Goal: Task Accomplishment & Management: Use online tool/utility

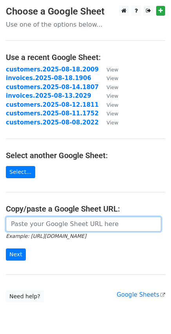
click at [49, 227] on input "url" at bounding box center [84, 223] width 156 height 15
paste input "[URL][DOMAIN_NAME]"
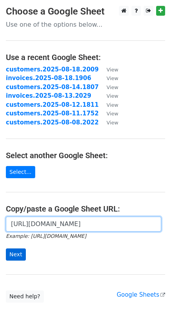
scroll to position [0, 245]
type input "[URL][DOMAIN_NAME]"
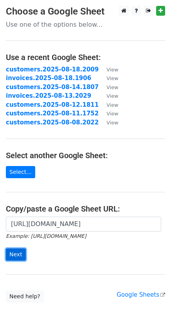
click at [8, 256] on input "Next" at bounding box center [16, 254] width 20 height 12
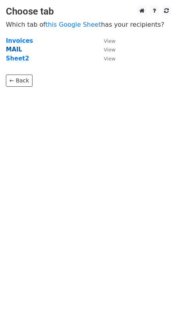
click at [18, 49] on strong "MAIL" at bounding box center [14, 49] width 16 height 7
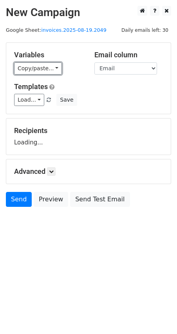
click at [52, 67] on link "Copy/paste..." at bounding box center [38, 68] width 48 height 12
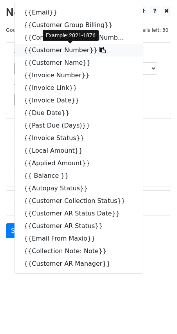
click at [100, 49] on icon at bounding box center [103, 50] width 6 height 6
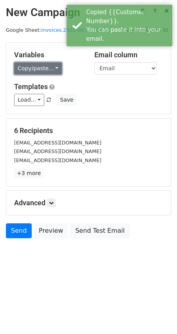
click at [52, 69] on link "Copy/paste..." at bounding box center [38, 68] width 48 height 12
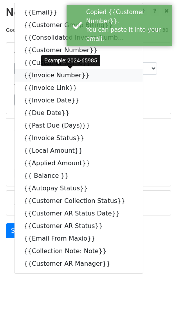
click at [91, 76] on icon at bounding box center [94, 75] width 6 height 6
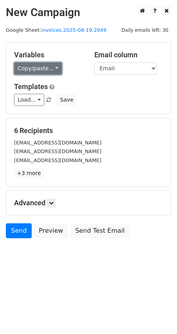
click at [54, 68] on link "Copy/paste..." at bounding box center [38, 68] width 48 height 12
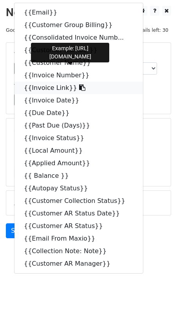
click at [79, 89] on icon at bounding box center [82, 87] width 6 height 6
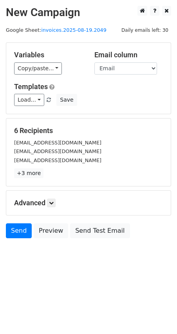
click at [111, 133] on h5 "6 Recipients" at bounding box center [88, 130] width 149 height 9
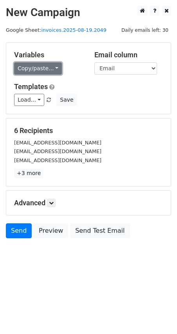
click at [55, 70] on link "Copy/paste..." at bounding box center [38, 68] width 48 height 12
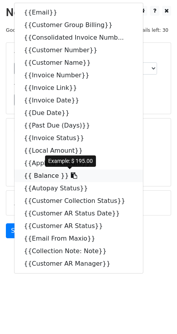
click at [71, 175] on icon at bounding box center [74, 175] width 6 height 6
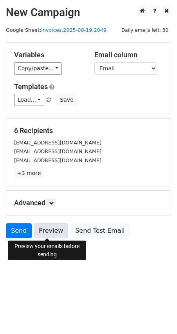
click at [41, 230] on link "Preview" at bounding box center [51, 230] width 34 height 15
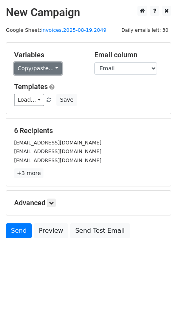
click at [51, 66] on link "Copy/paste..." at bounding box center [38, 68] width 48 height 12
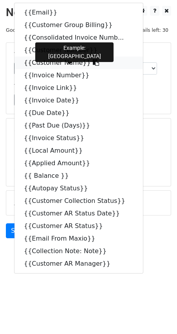
click at [93, 62] on icon at bounding box center [96, 62] width 6 height 6
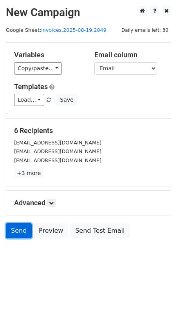
click at [23, 227] on link "Send" at bounding box center [19, 230] width 26 height 15
